Goal: Book appointment/travel/reservation

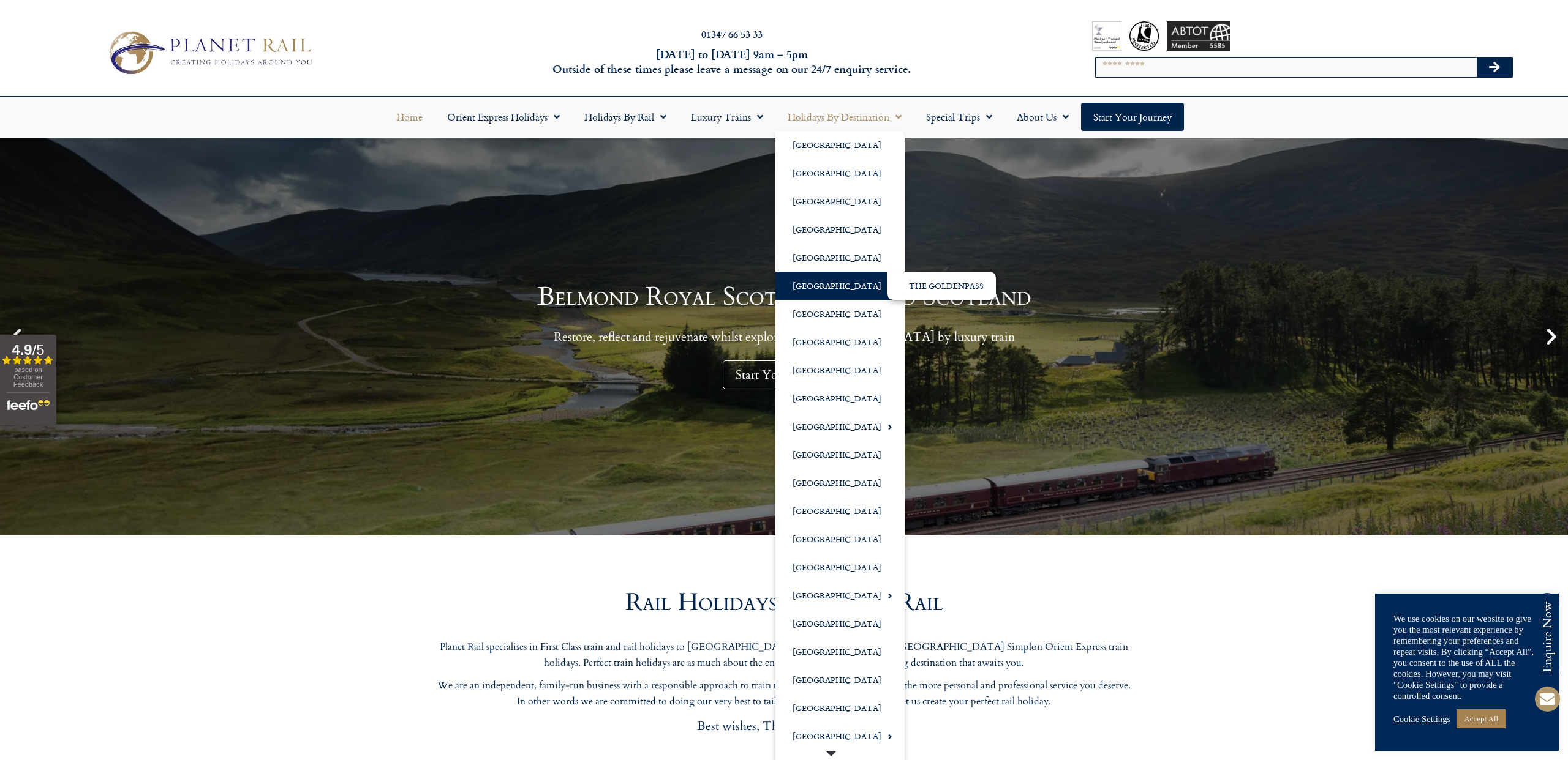
click at [814, 288] on link "[GEOGRAPHIC_DATA]" at bounding box center [840, 286] width 129 height 28
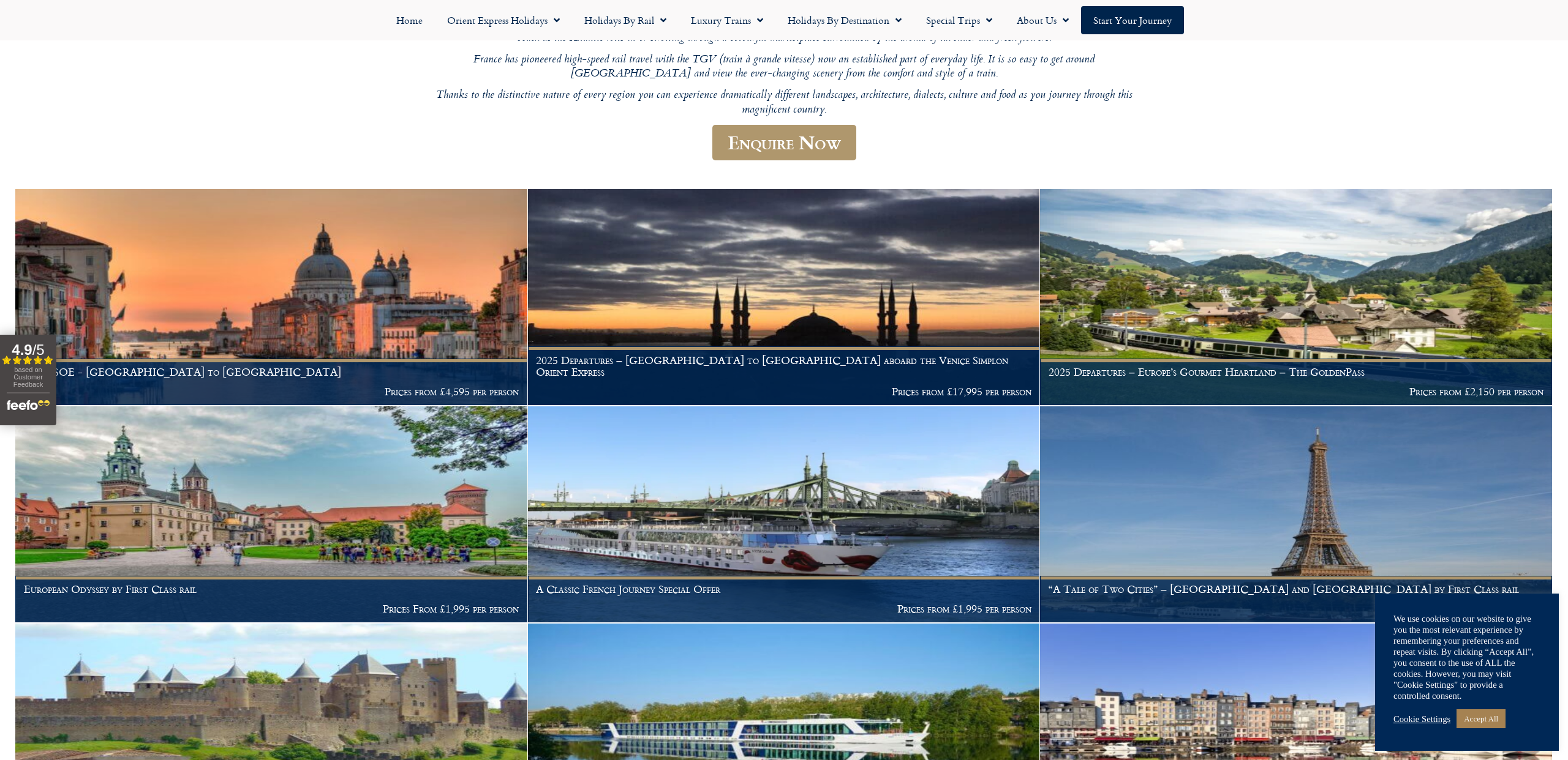
scroll to position [282, 0]
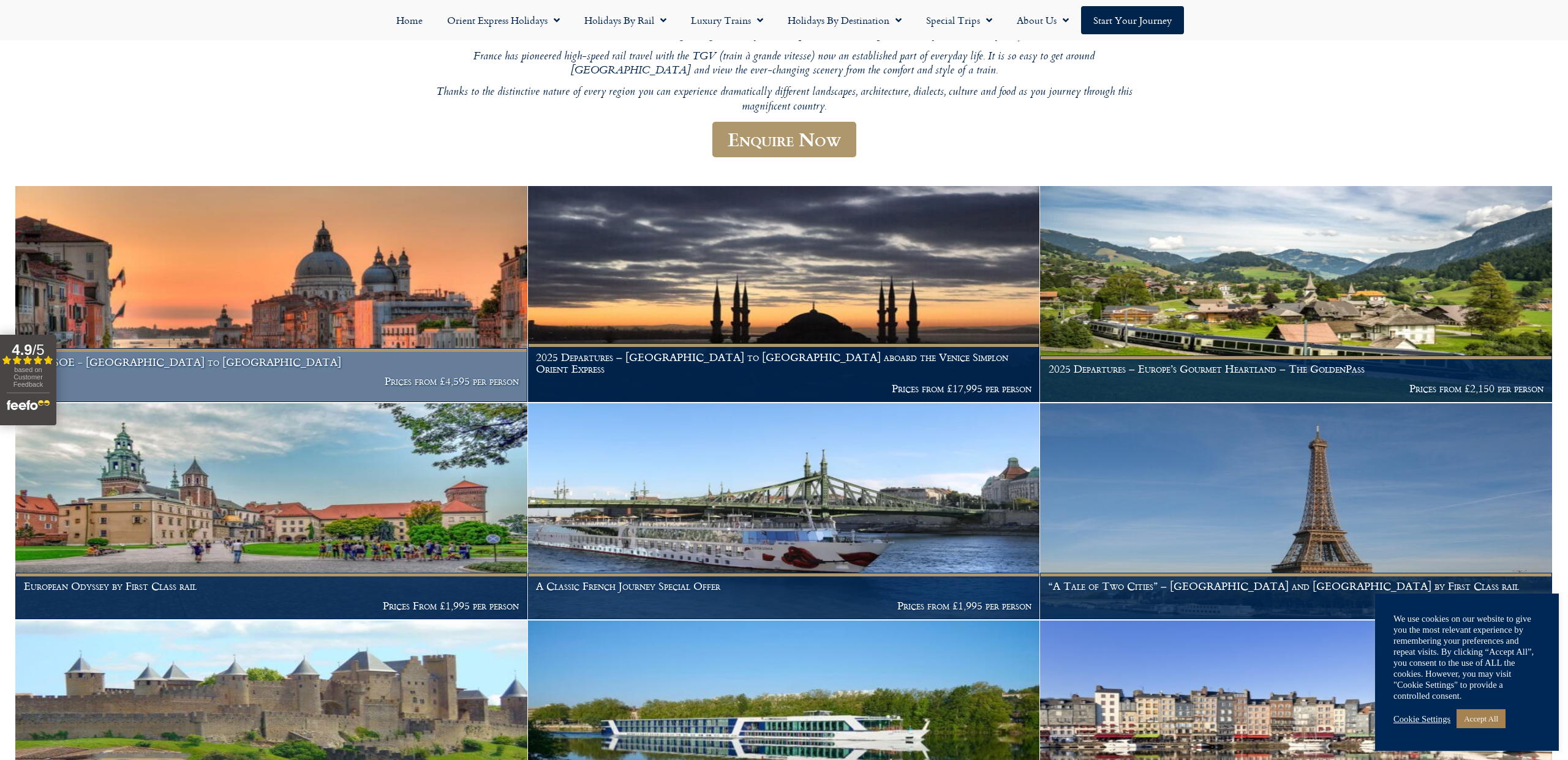
click at [132, 357] on h1 "The VSOE - [GEOGRAPHIC_DATA] to [GEOGRAPHIC_DATA]" at bounding box center [271, 363] width 495 height 12
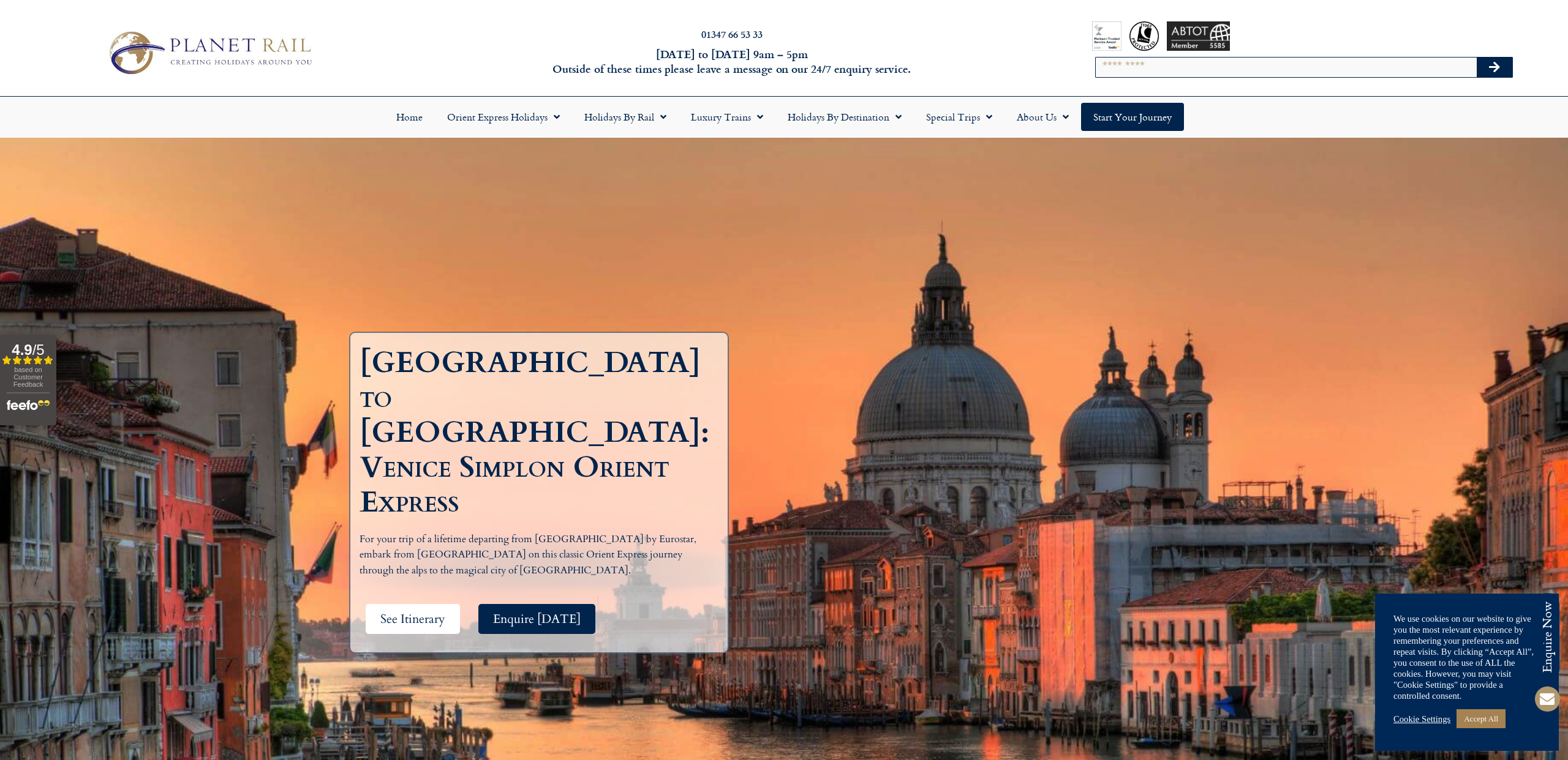
click at [417, 611] on span "See Itinerary" at bounding box center [413, 619] width 65 height 15
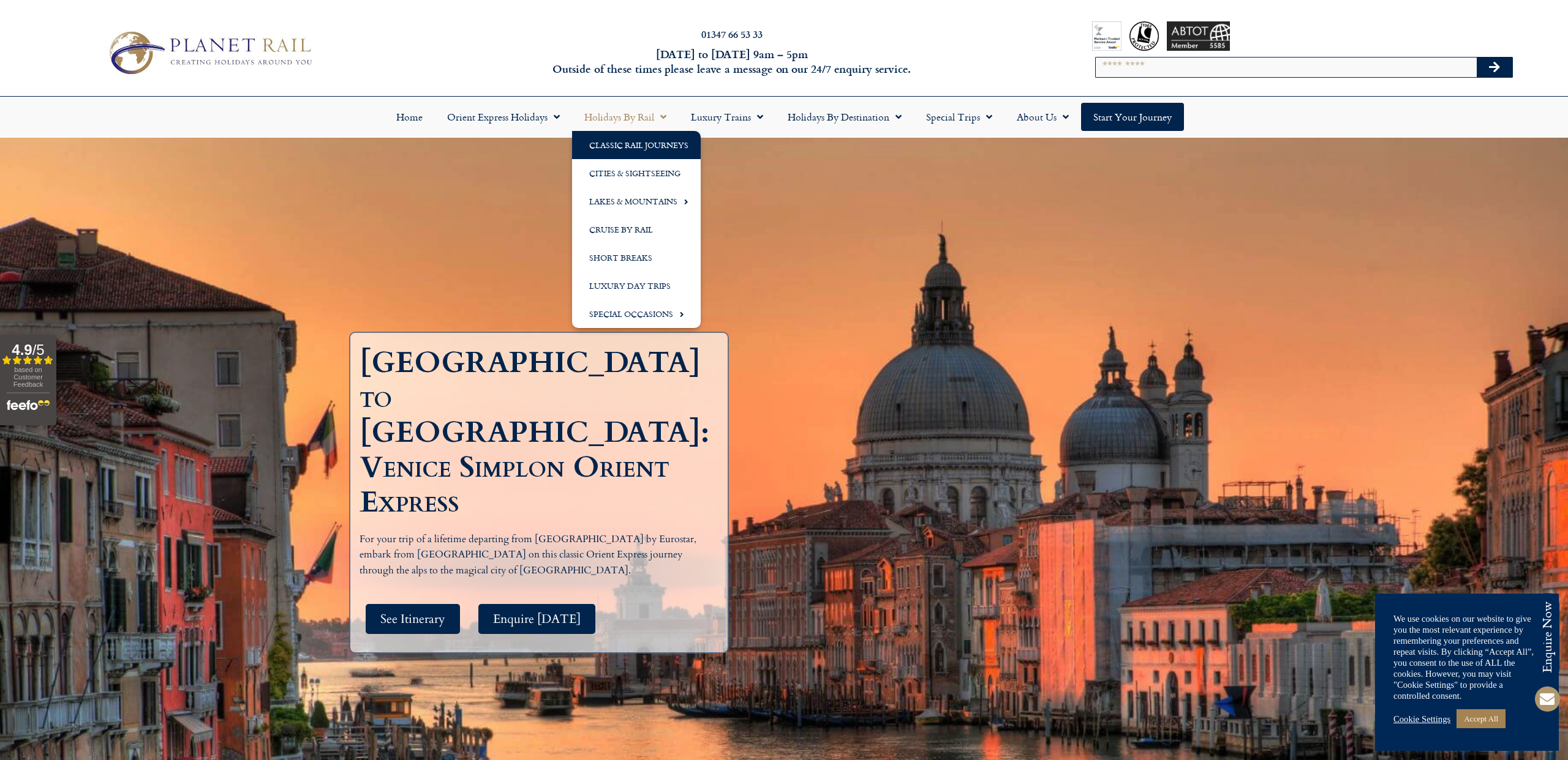
click at [626, 141] on link "Classic Rail Journeys" at bounding box center [636, 145] width 129 height 28
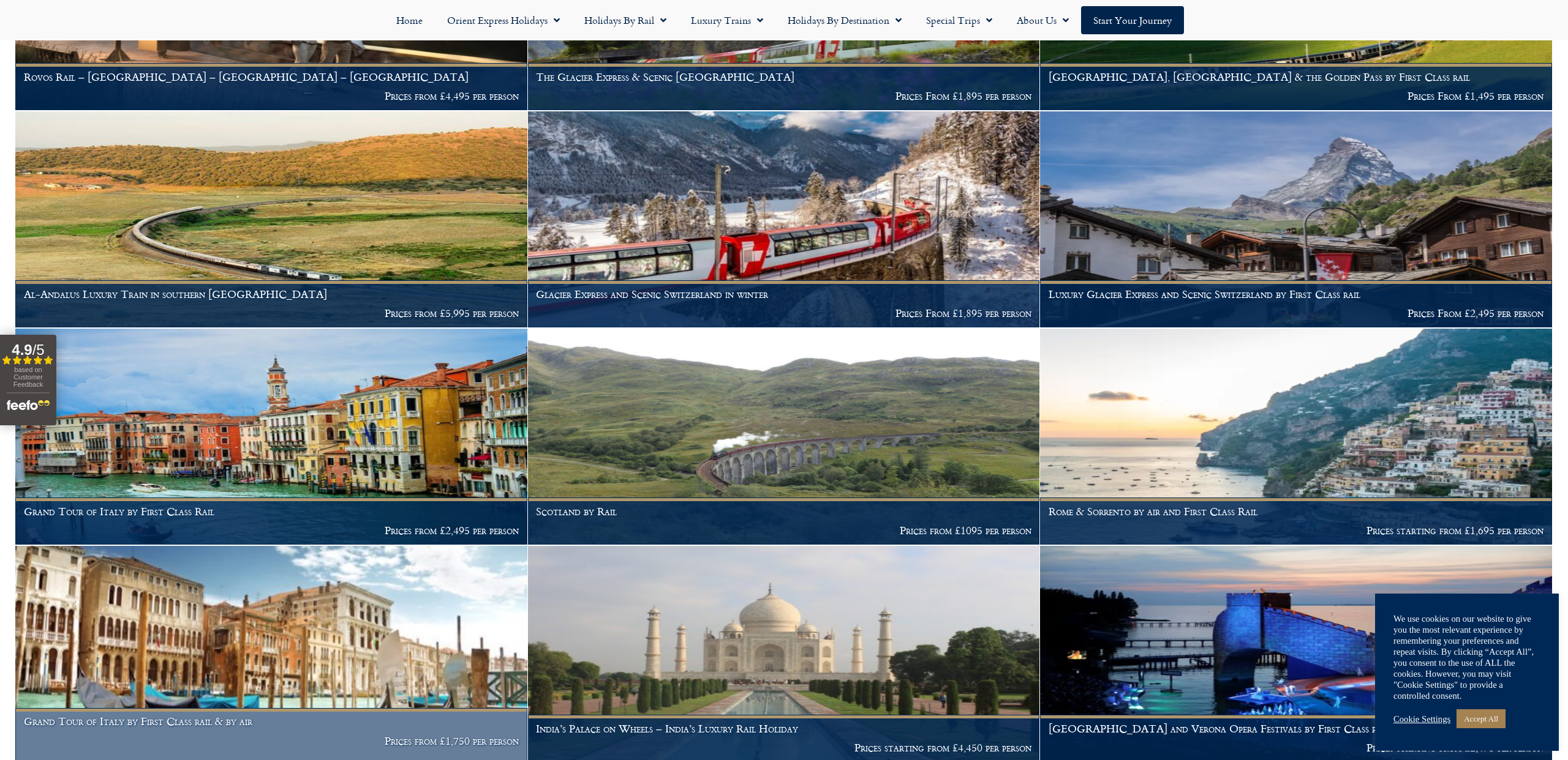
scroll to position [631, 0]
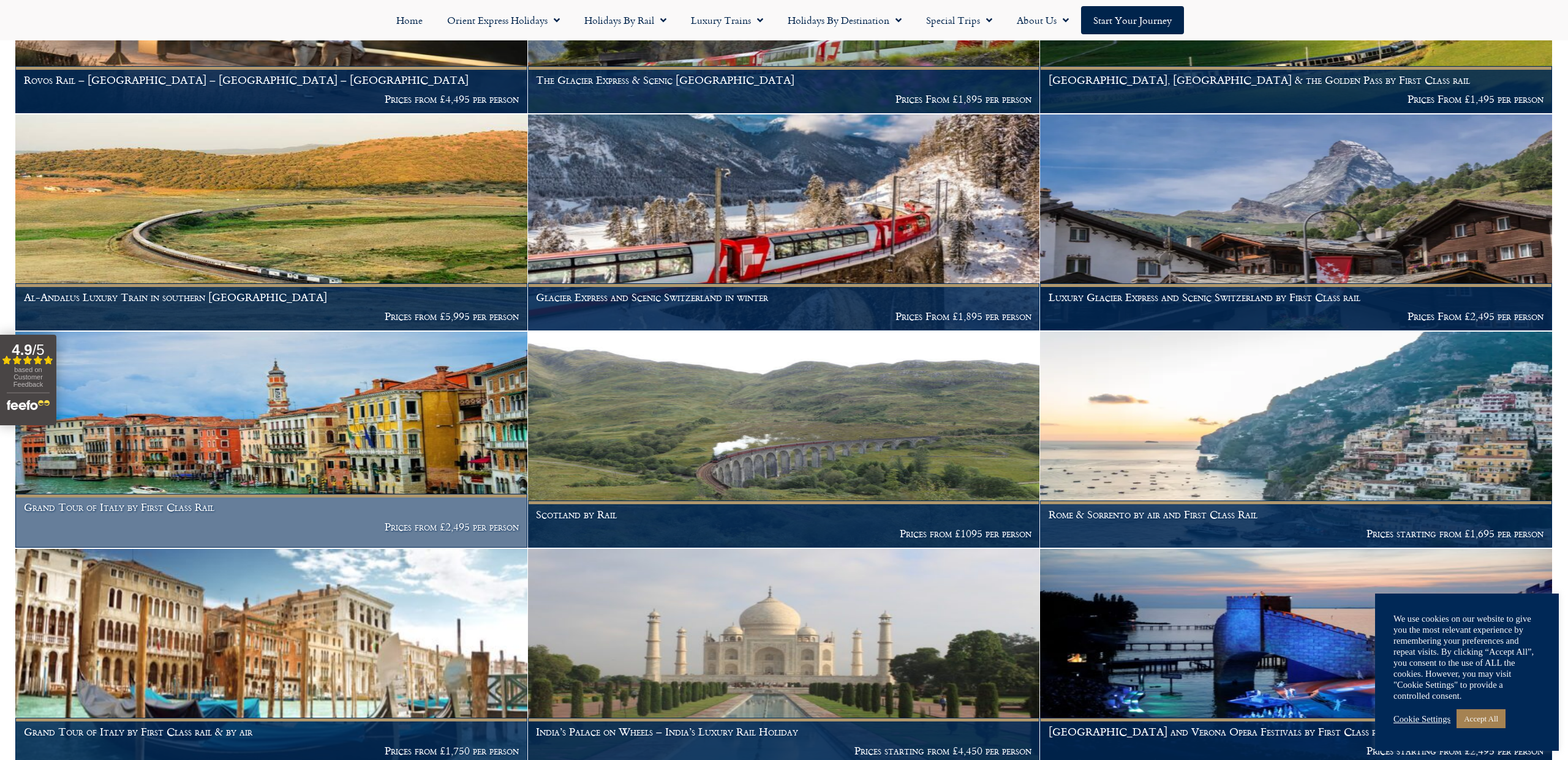
click at [457, 522] on p "Prices from £2,495 per person" at bounding box center [271, 527] width 495 height 12
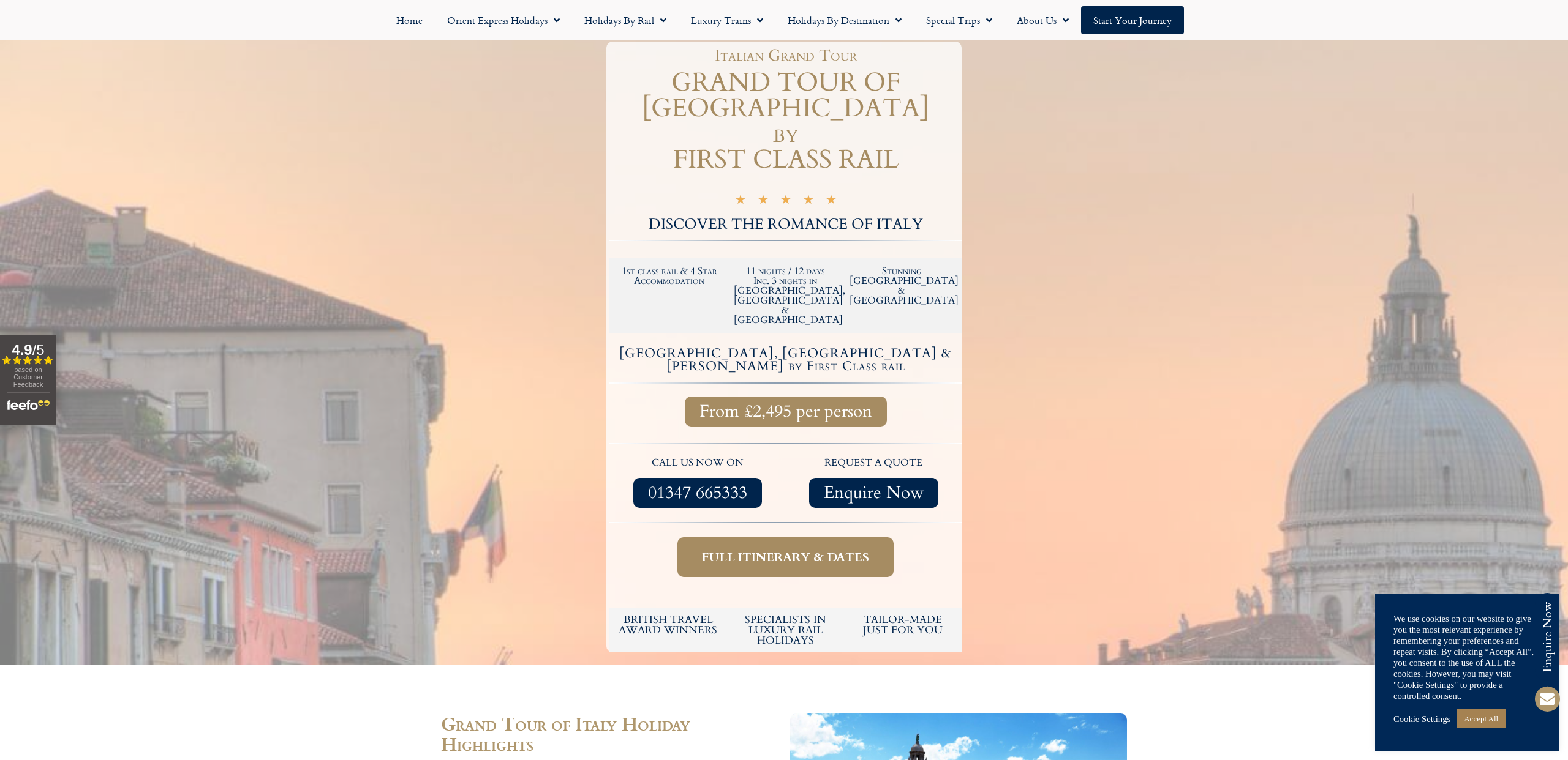
scroll to position [141, 0]
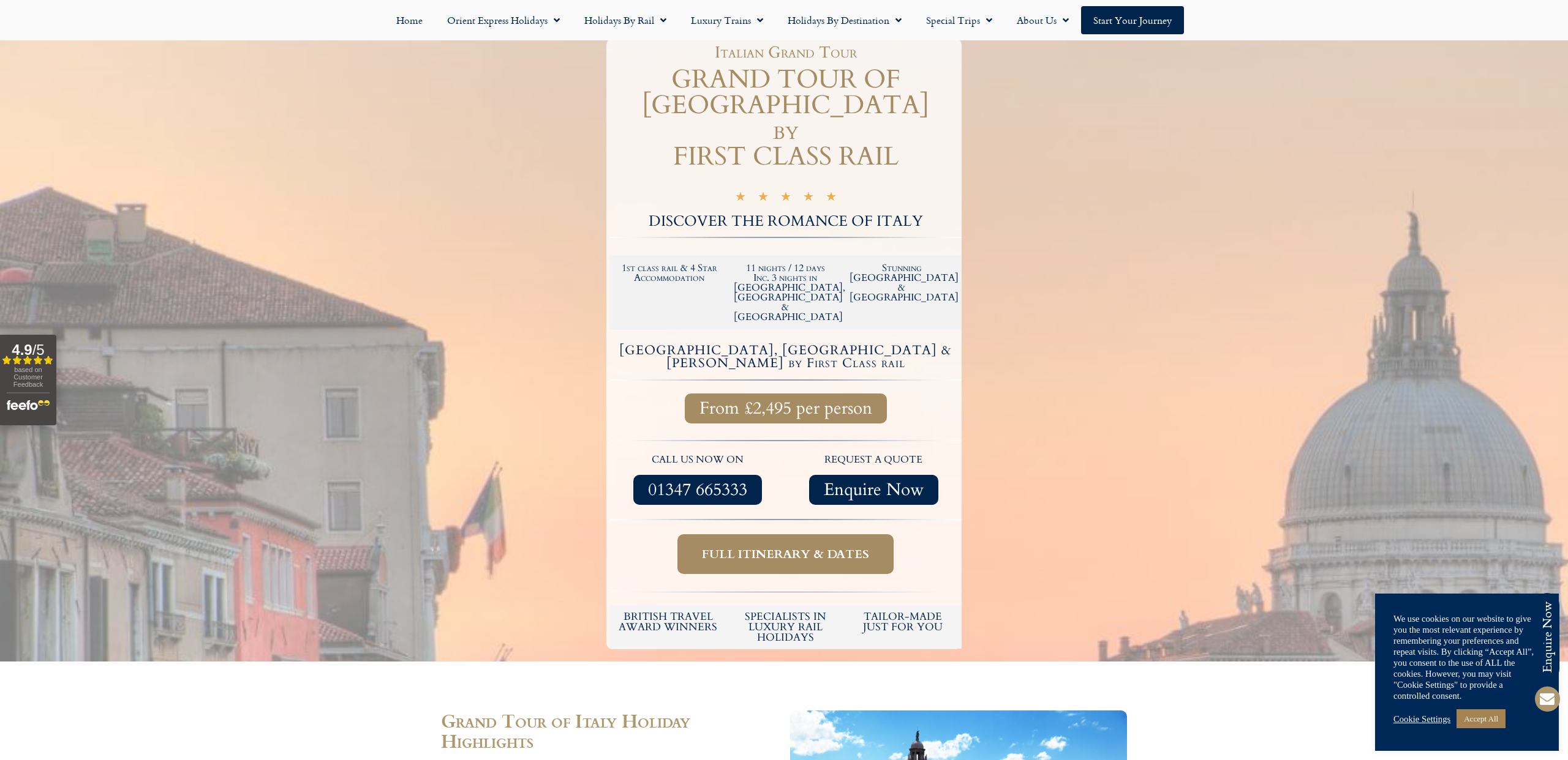
click at [784, 547] on span "Full itinerary & dates" at bounding box center [785, 554] width 167 height 15
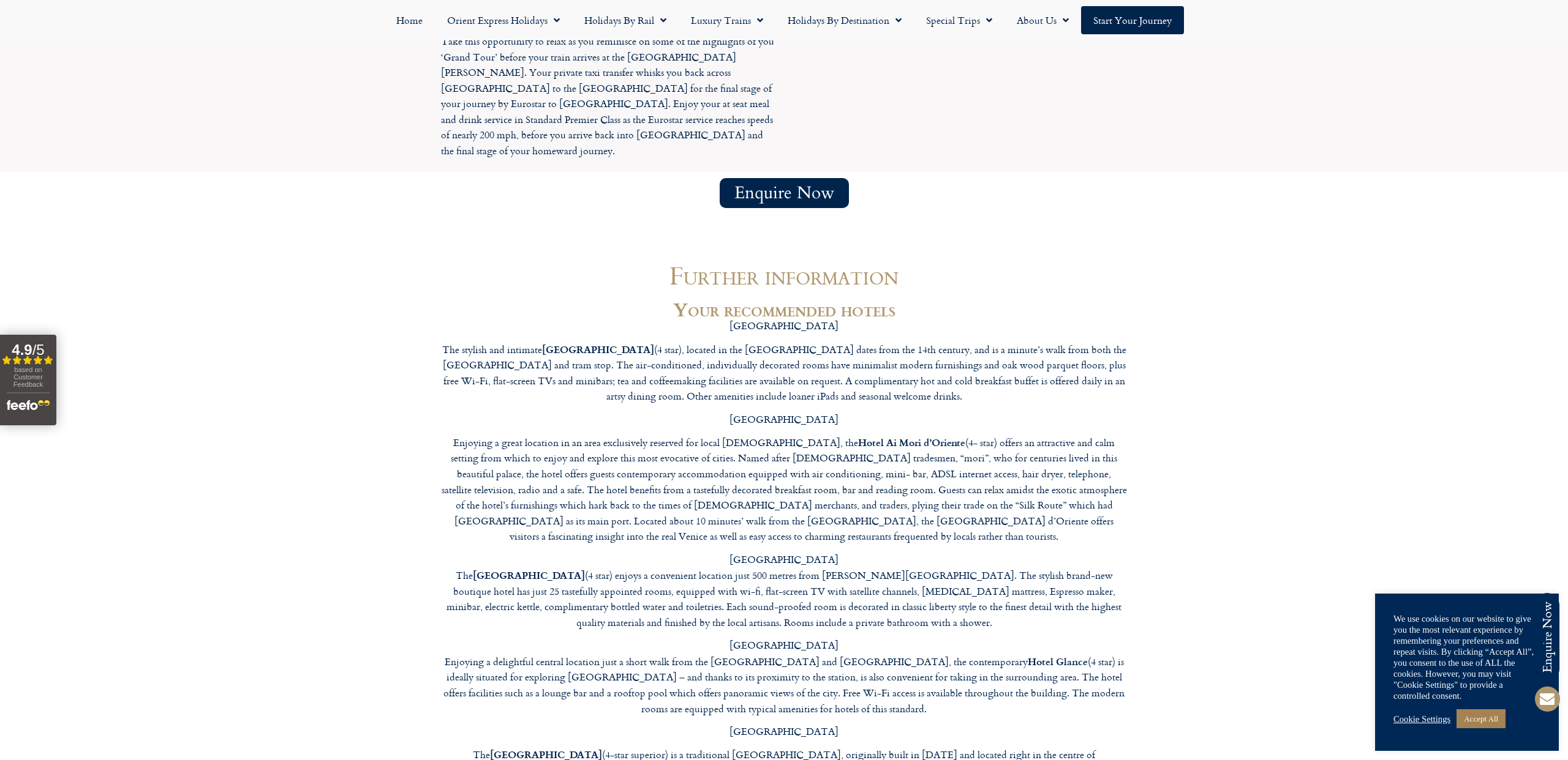
scroll to position [4696, 0]
